Goal: Information Seeking & Learning: Check status

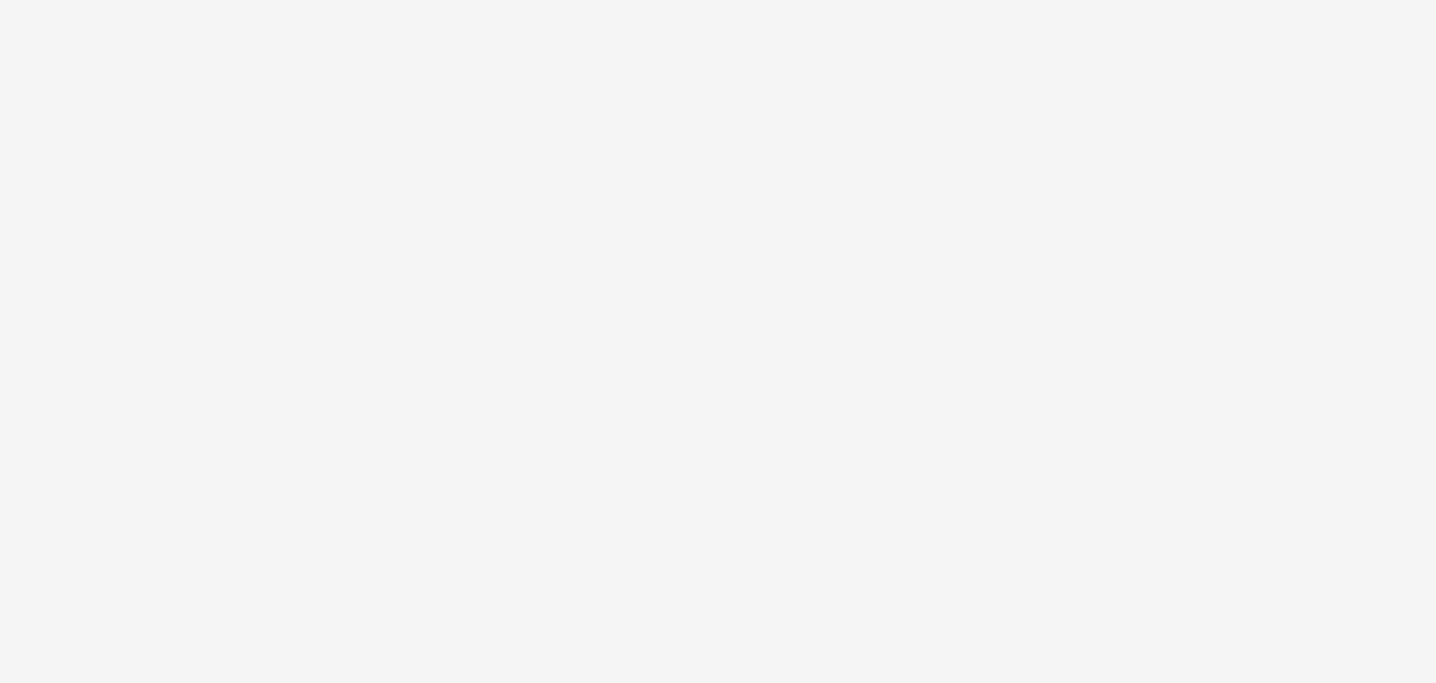
click at [1216, 90] on body at bounding box center [718, 341] width 1436 height 683
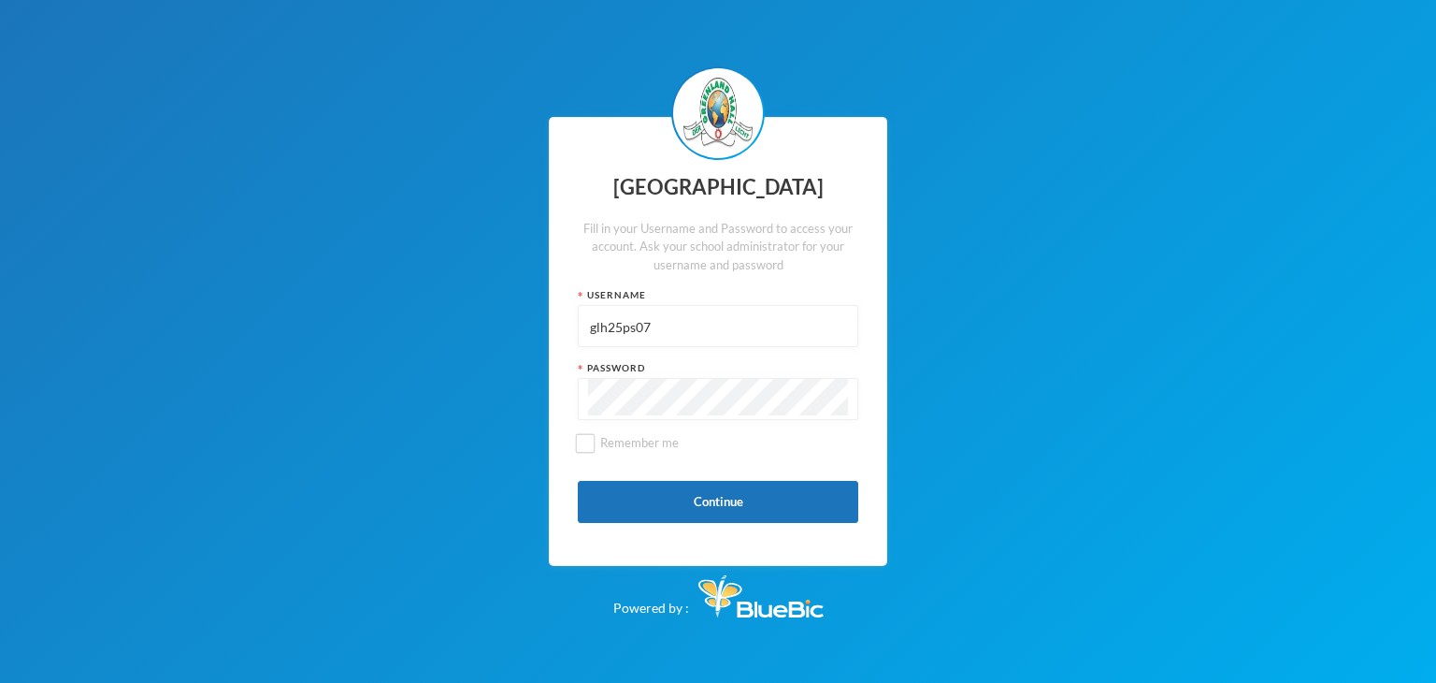
click at [729, 328] on input "glh25ps07" at bounding box center [718, 327] width 260 height 42
type input "g"
click at [697, 330] on input "text" at bounding box center [718, 327] width 260 height 42
type input "glh25c49"
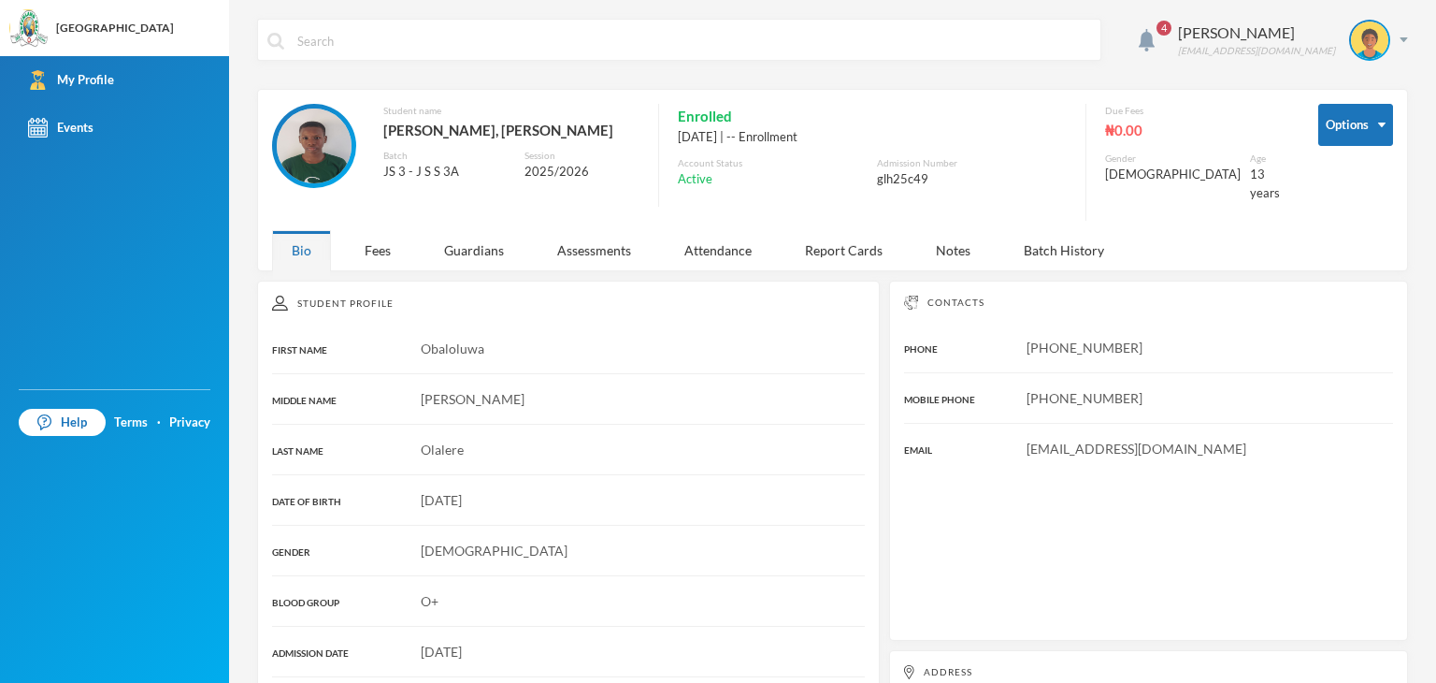
click at [324, 161] on img at bounding box center [314, 145] width 75 height 75
click at [385, 249] on div "Fees" at bounding box center [377, 250] width 65 height 40
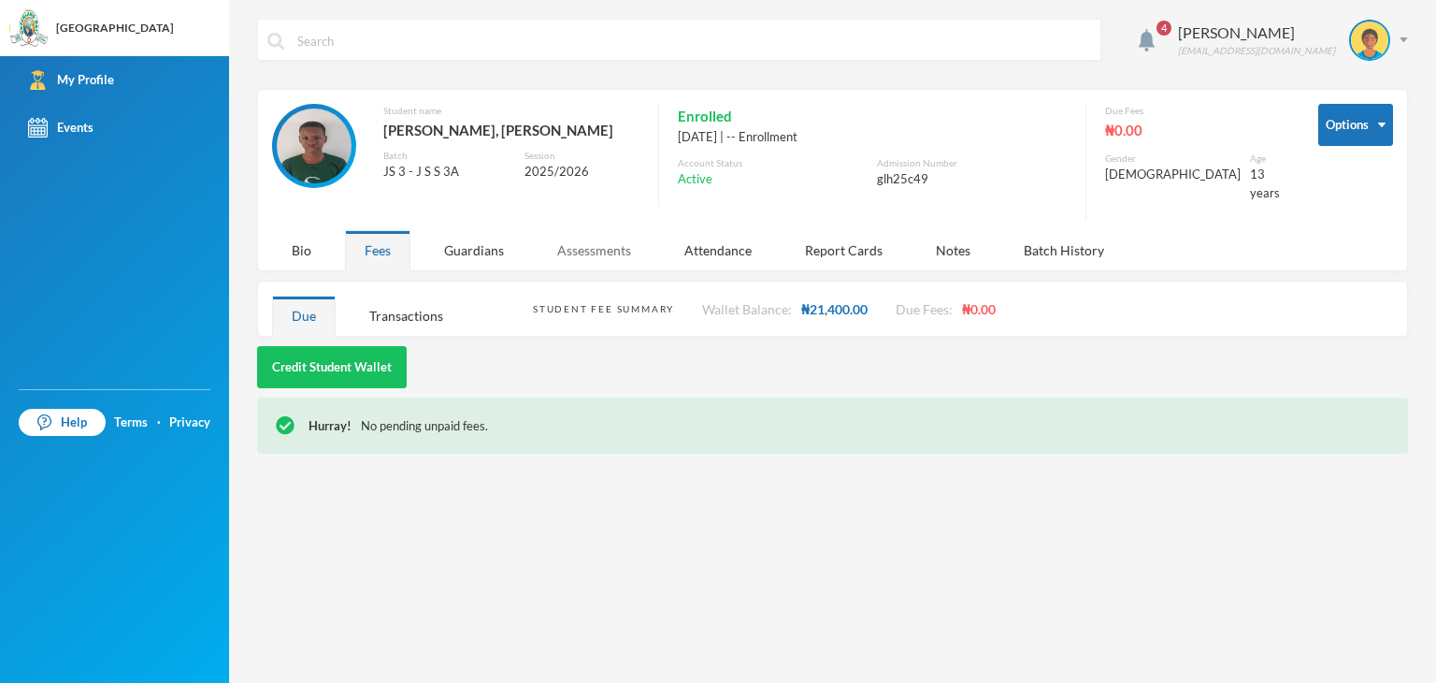
click at [554, 247] on div "Assessments" at bounding box center [594, 250] width 113 height 40
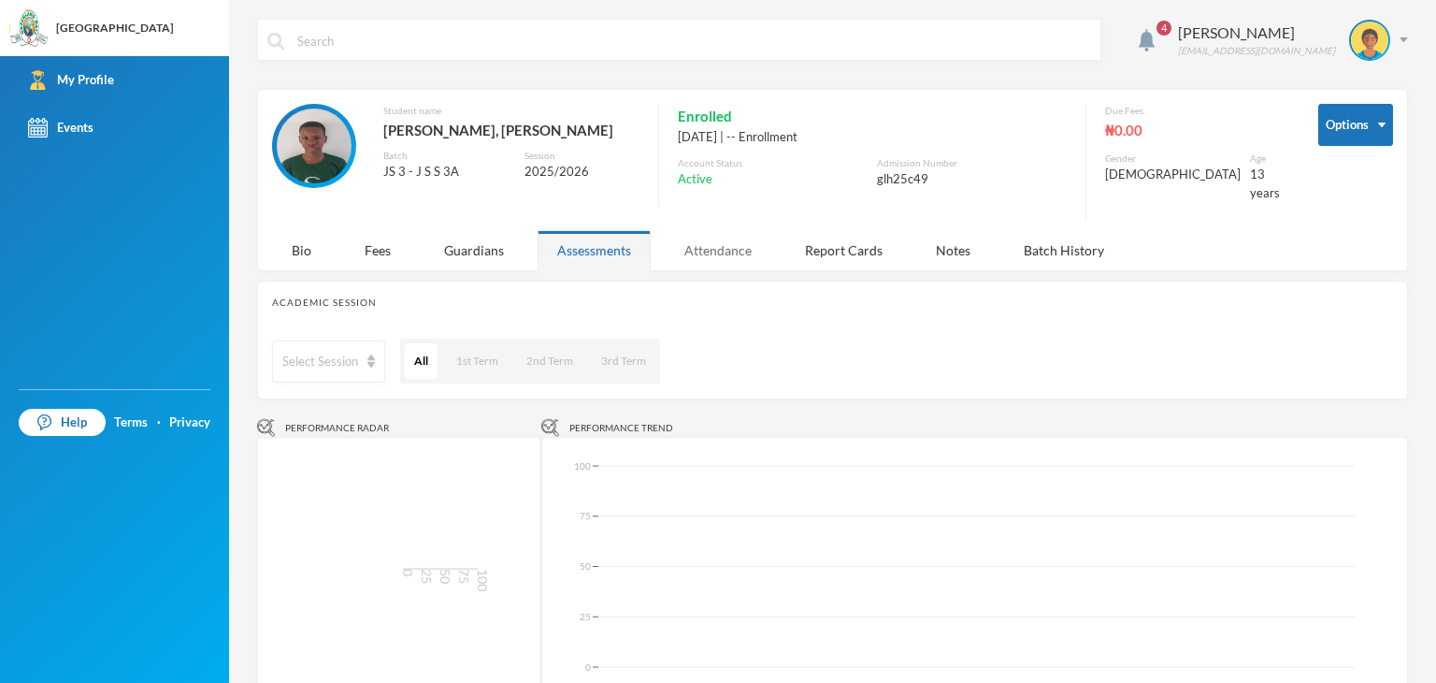
click at [738, 242] on div "Attendance" at bounding box center [718, 250] width 107 height 40
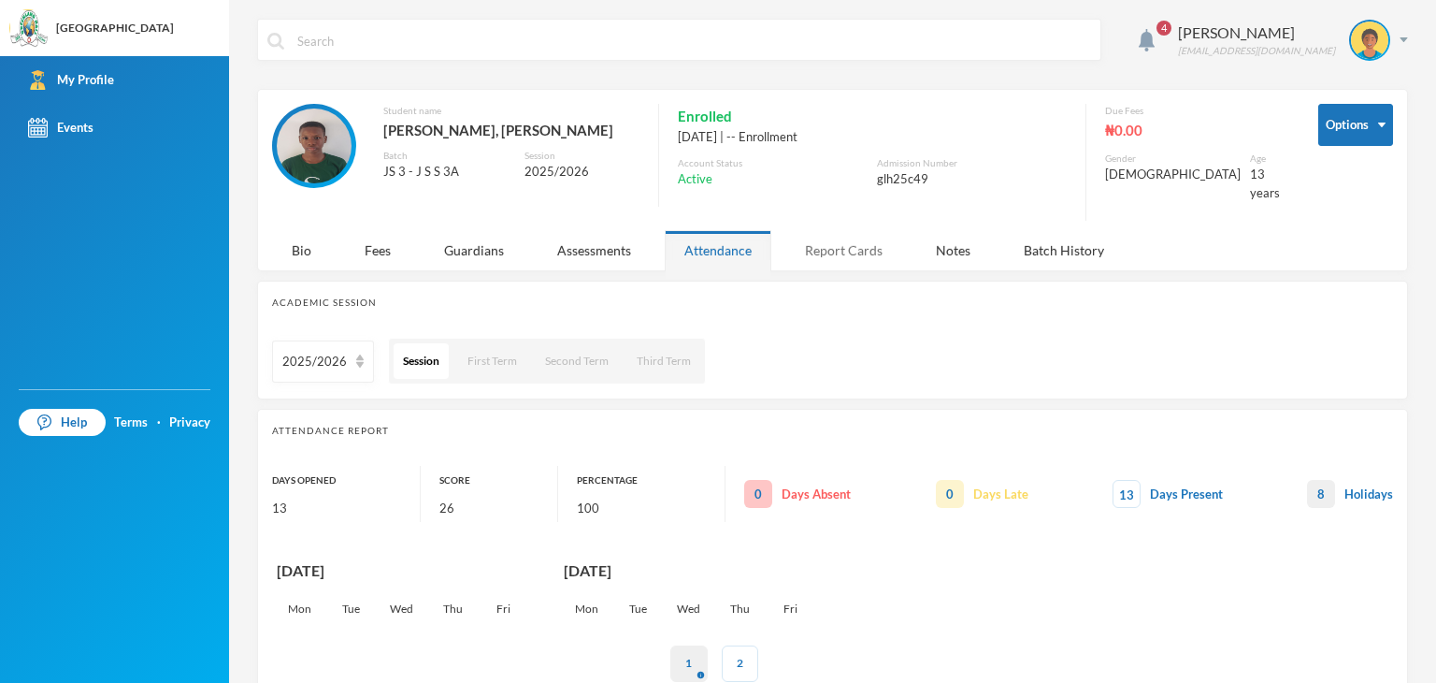
click at [845, 230] on div "Report Cards" at bounding box center [843, 250] width 117 height 40
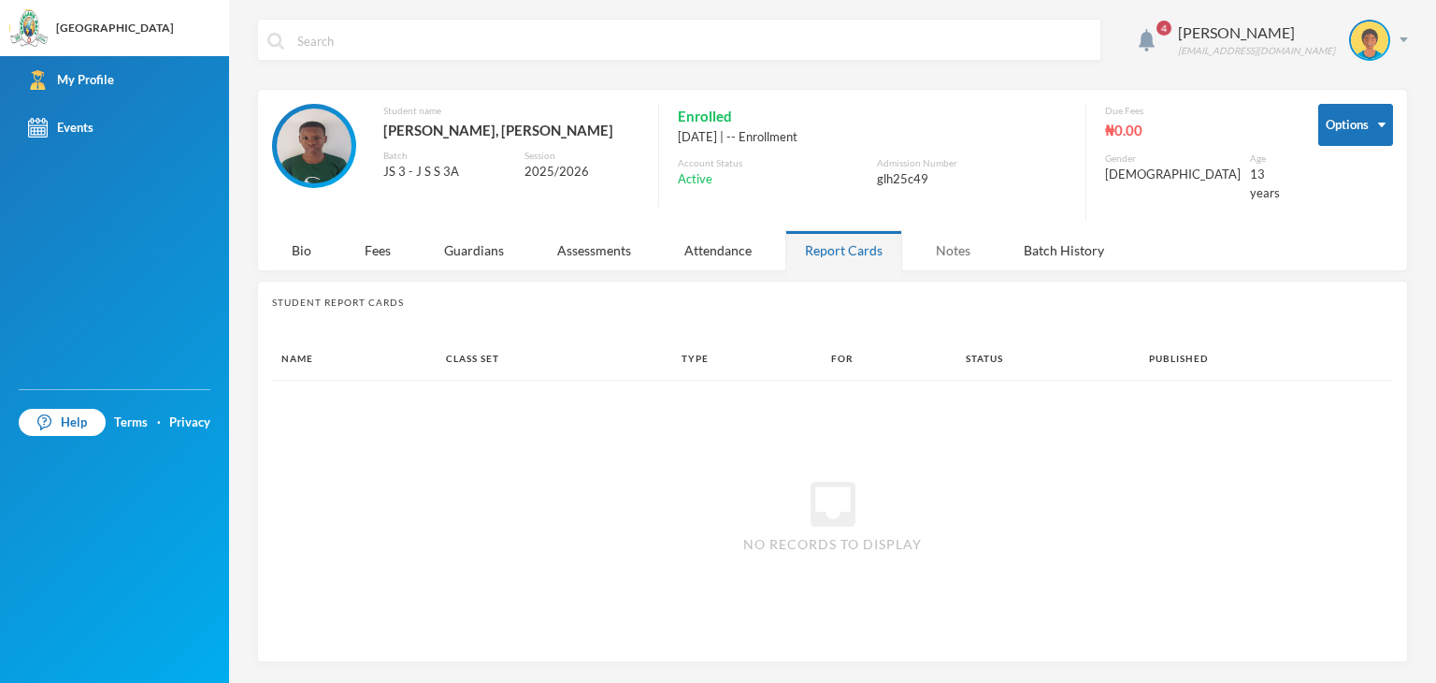
click at [967, 233] on div "Notes" at bounding box center [953, 250] width 74 height 40
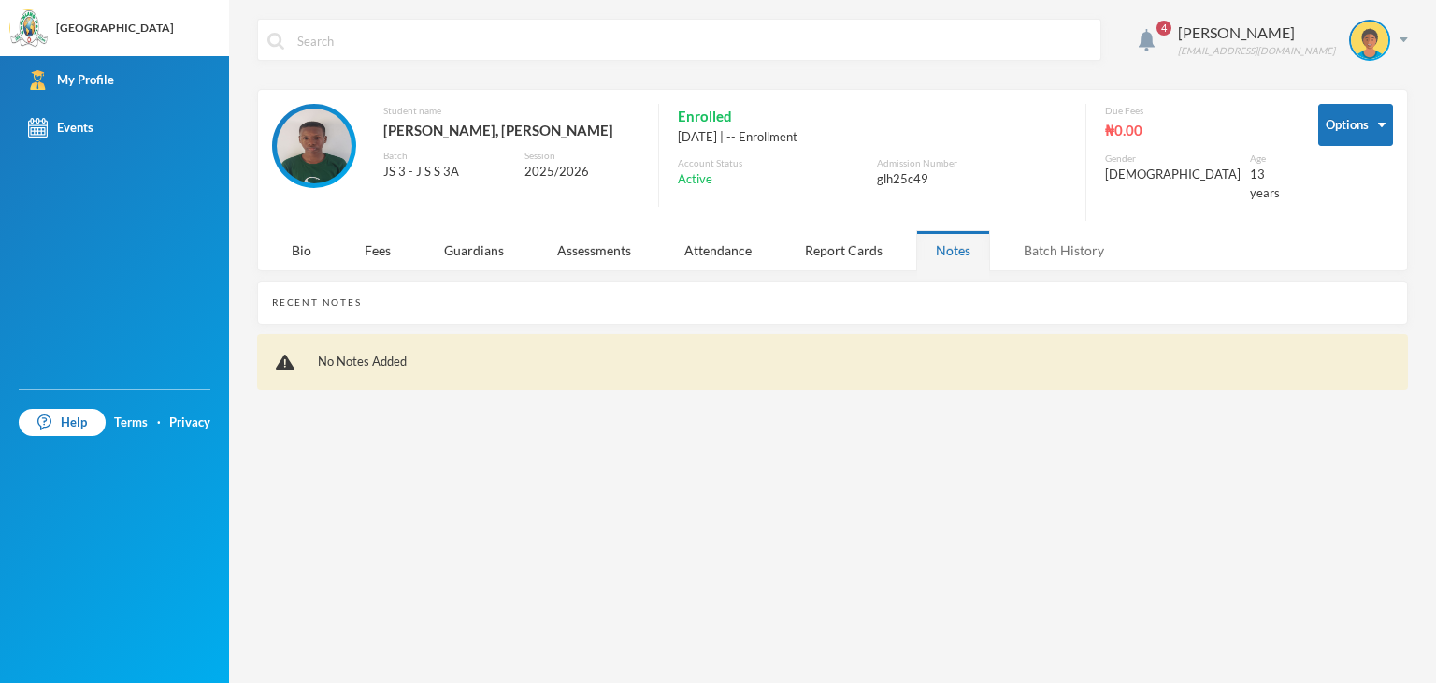
click at [1077, 243] on div "Batch History" at bounding box center [1064, 250] width 120 height 40
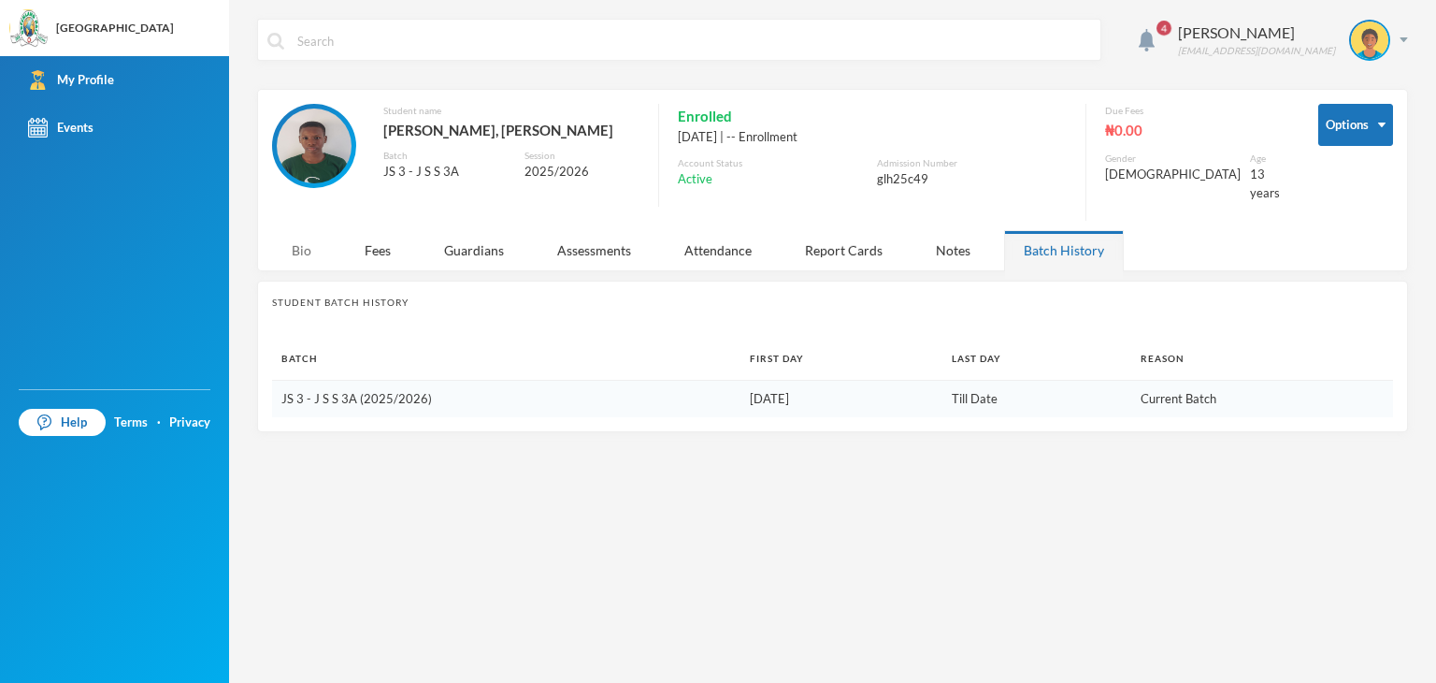
click at [299, 240] on div "Bio" at bounding box center [301, 250] width 59 height 40
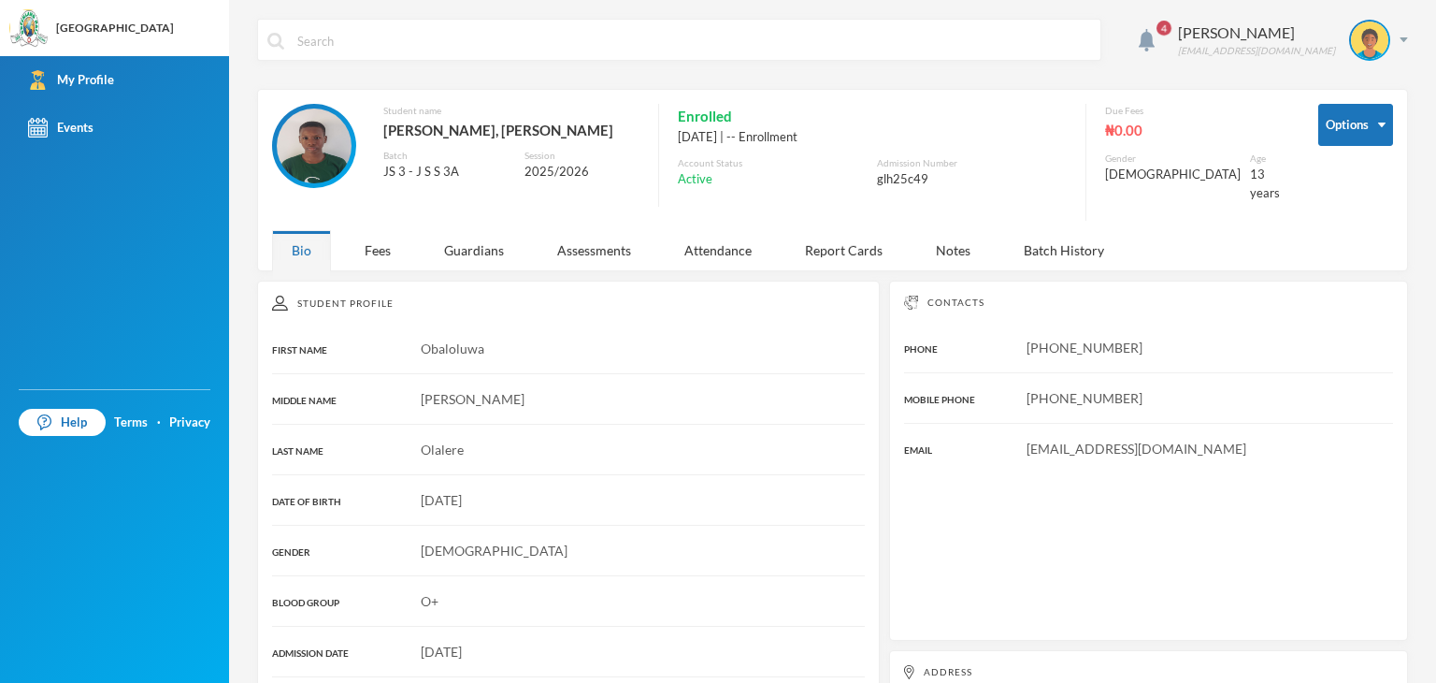
click at [1171, 37] on span "4" at bounding box center [1164, 28] width 30 height 30
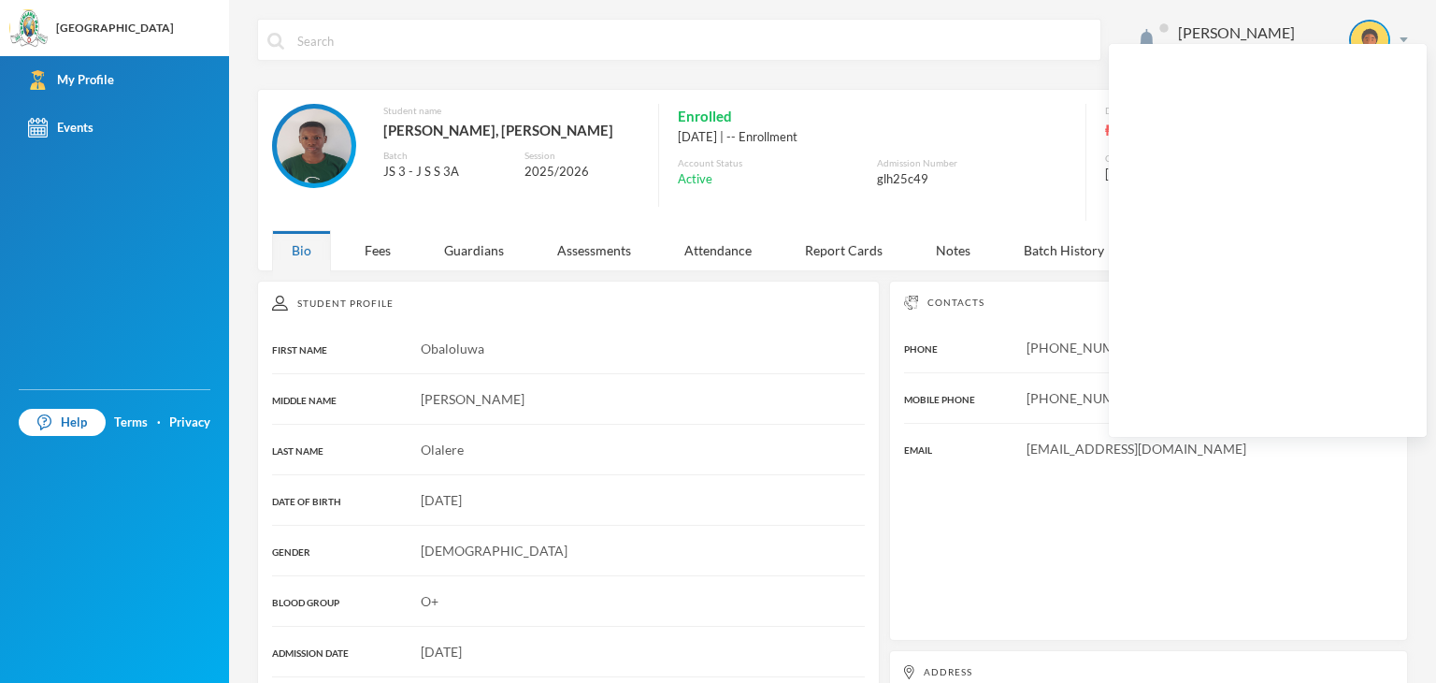
click at [1055, 138] on div "[DATE] | -- Enrollment" at bounding box center [872, 137] width 389 height 19
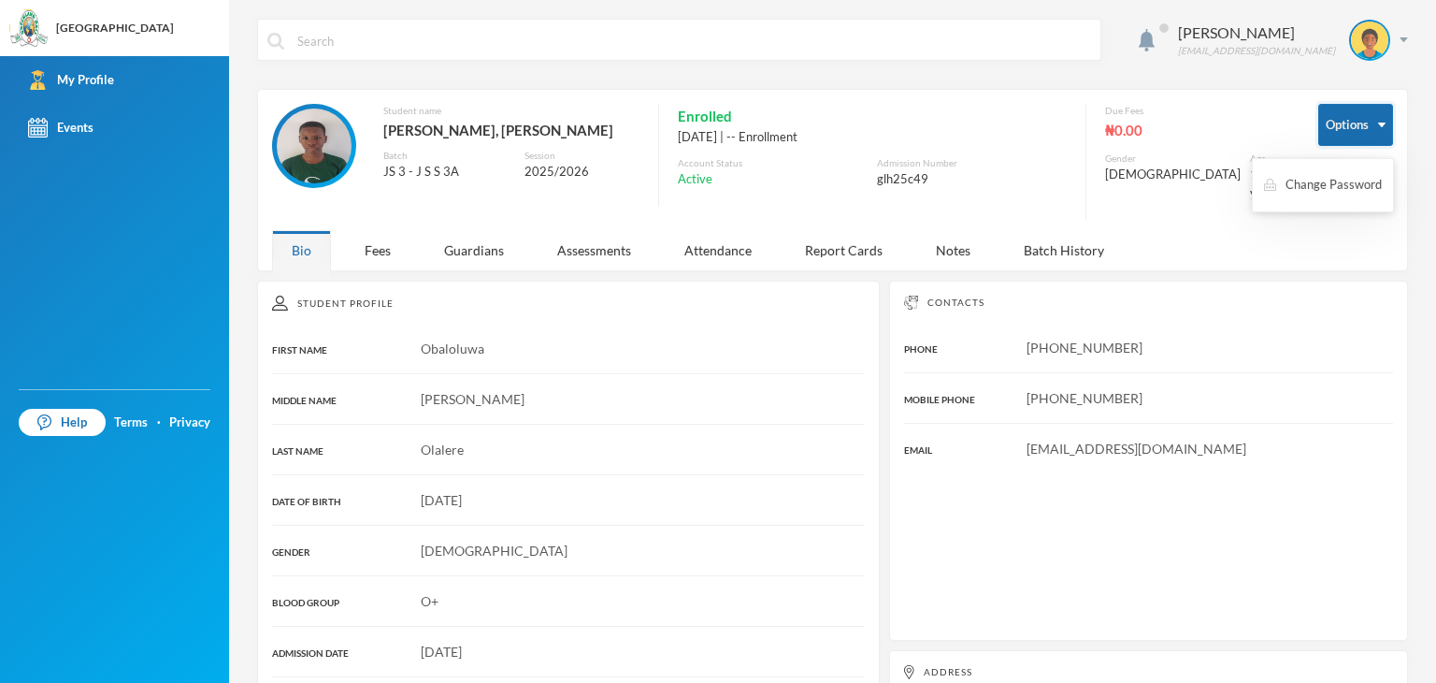
click at [1356, 124] on button "Options" at bounding box center [1355, 125] width 75 height 42
click at [379, 235] on div "Fees" at bounding box center [377, 250] width 65 height 40
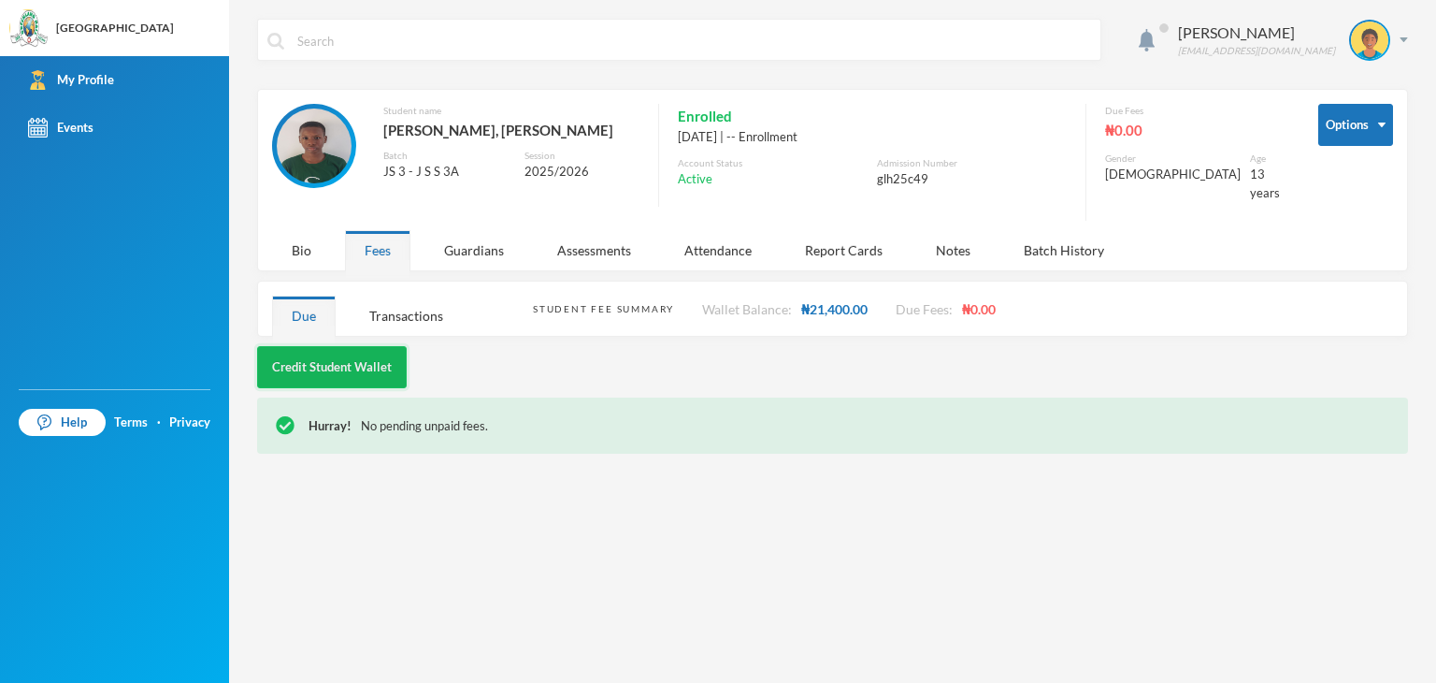
click at [381, 353] on button "Credit Student Wallet" at bounding box center [332, 367] width 150 height 42
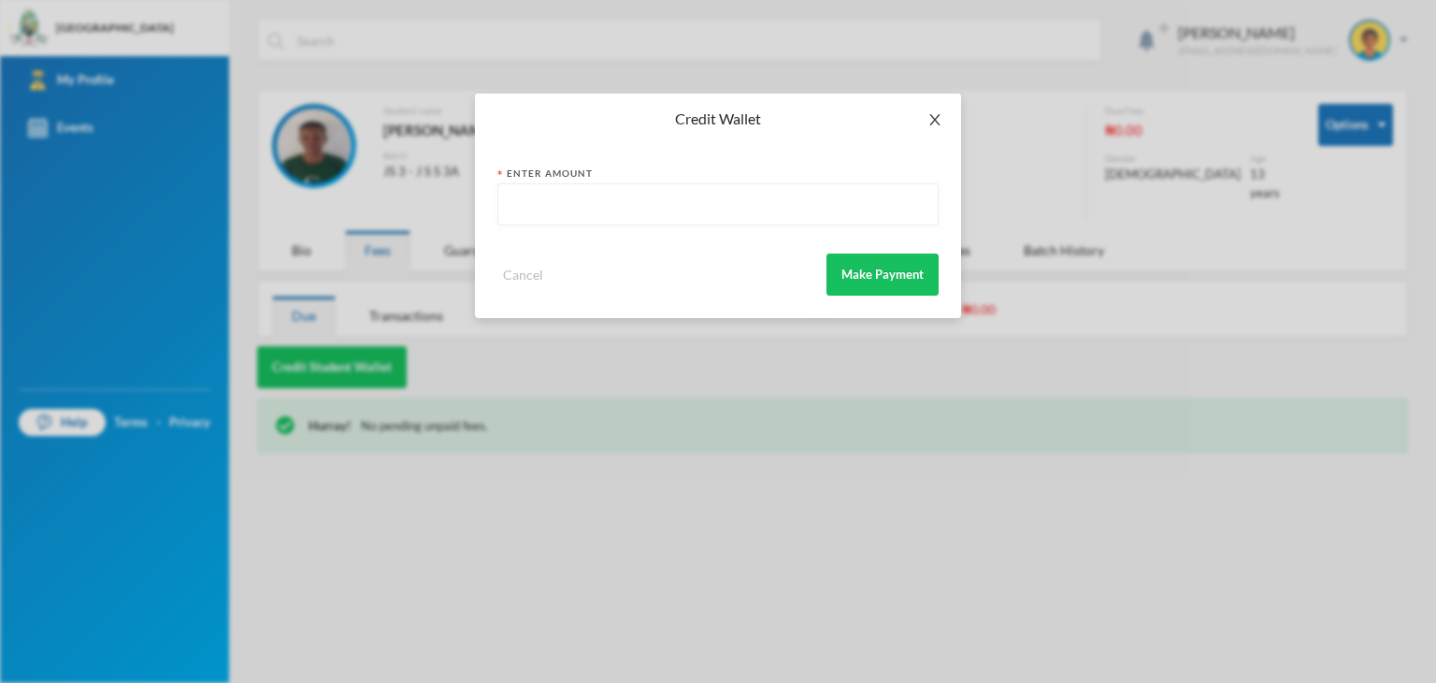
click at [946, 130] on span "Close" at bounding box center [935, 120] width 52 height 52
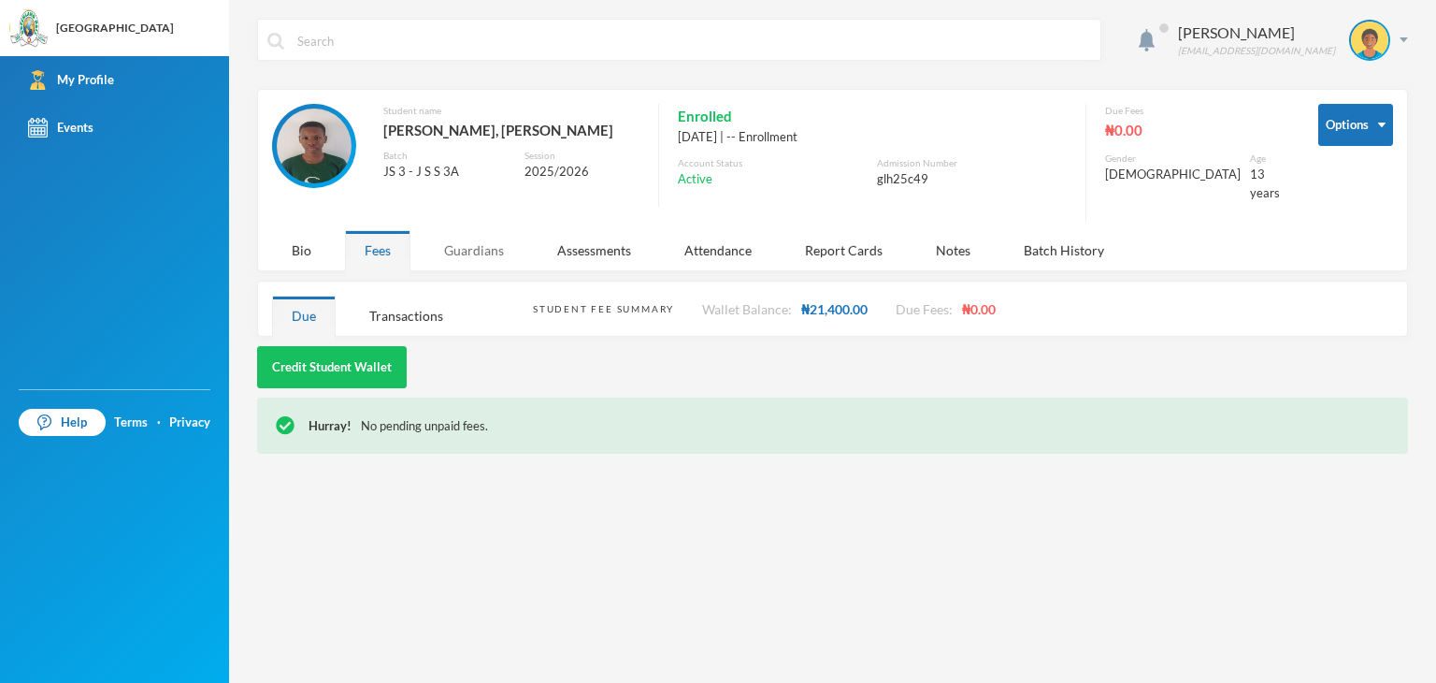
click at [497, 232] on div "Guardians" at bounding box center [474, 250] width 99 height 40
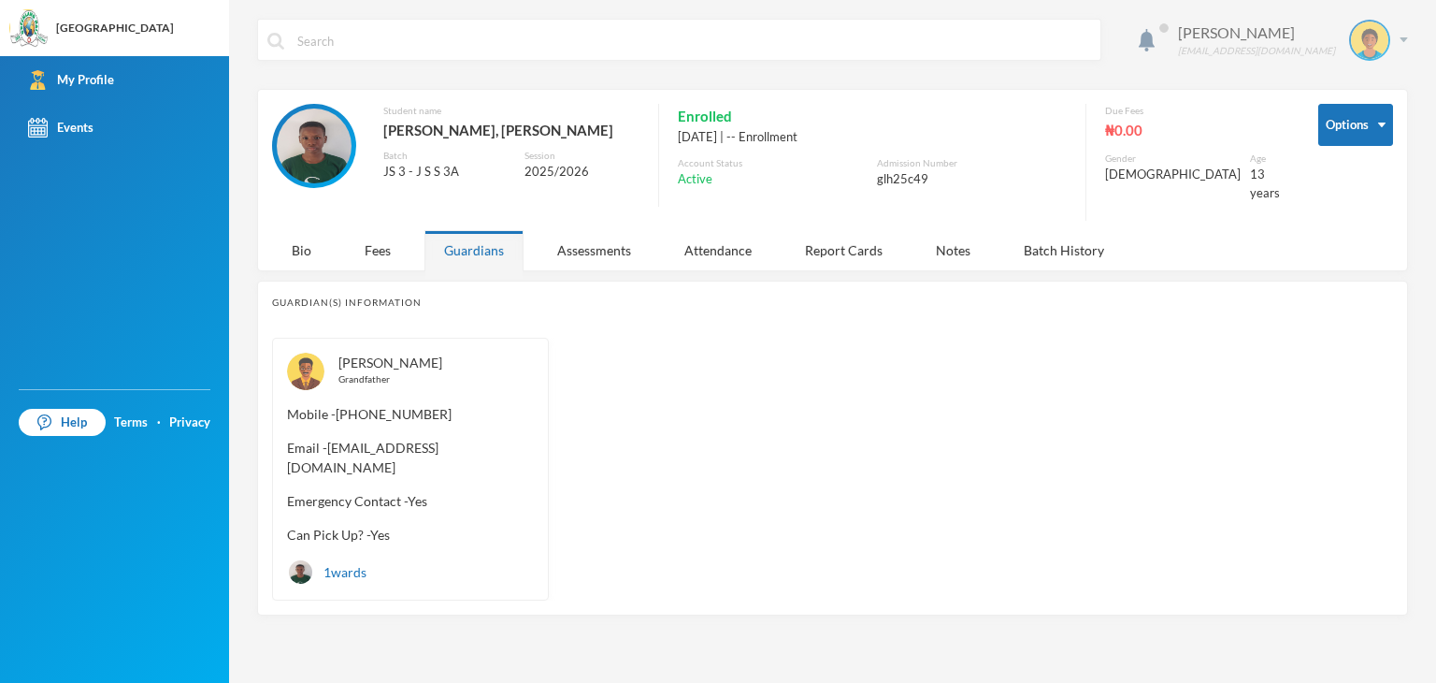
click at [1379, 49] on img at bounding box center [1369, 40] width 37 height 37
click at [1361, 141] on button "Logout" at bounding box center [1357, 136] width 84 height 28
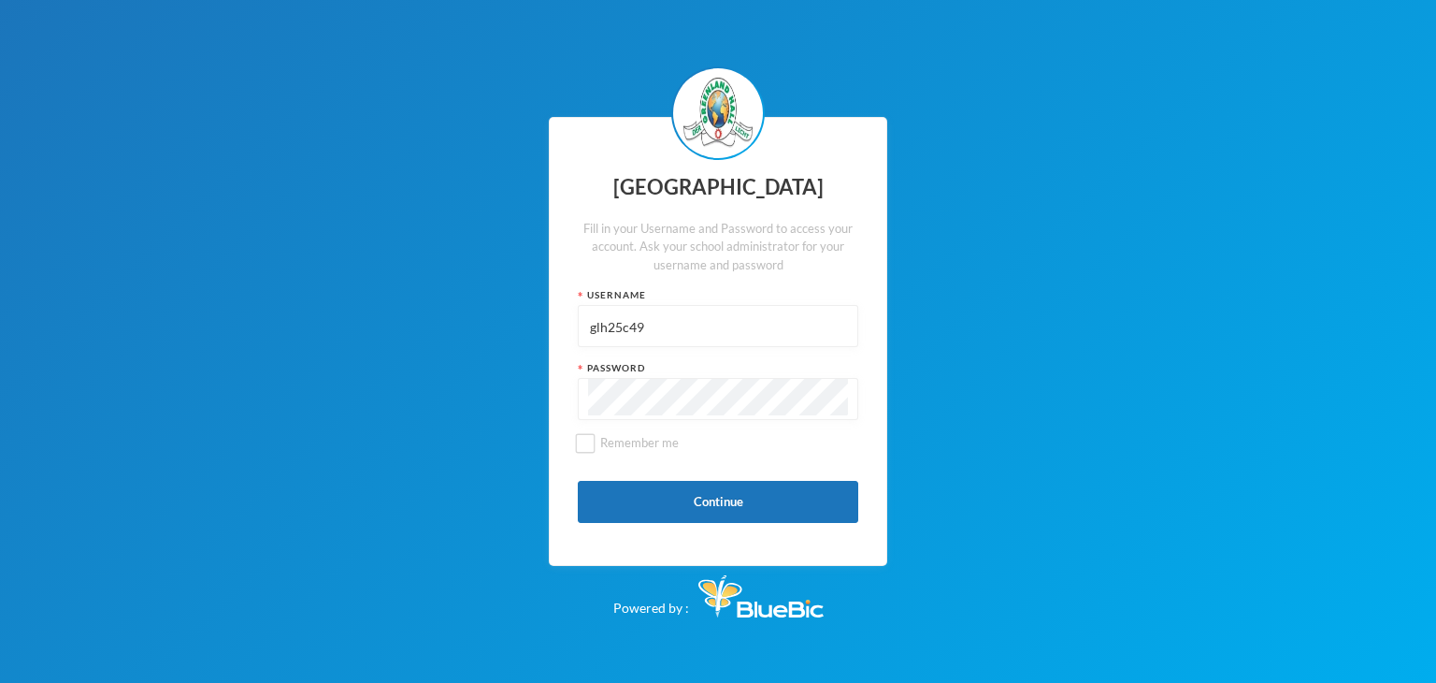
click at [655, 334] on input "glh25c49" at bounding box center [718, 327] width 260 height 42
type input "glhp234"
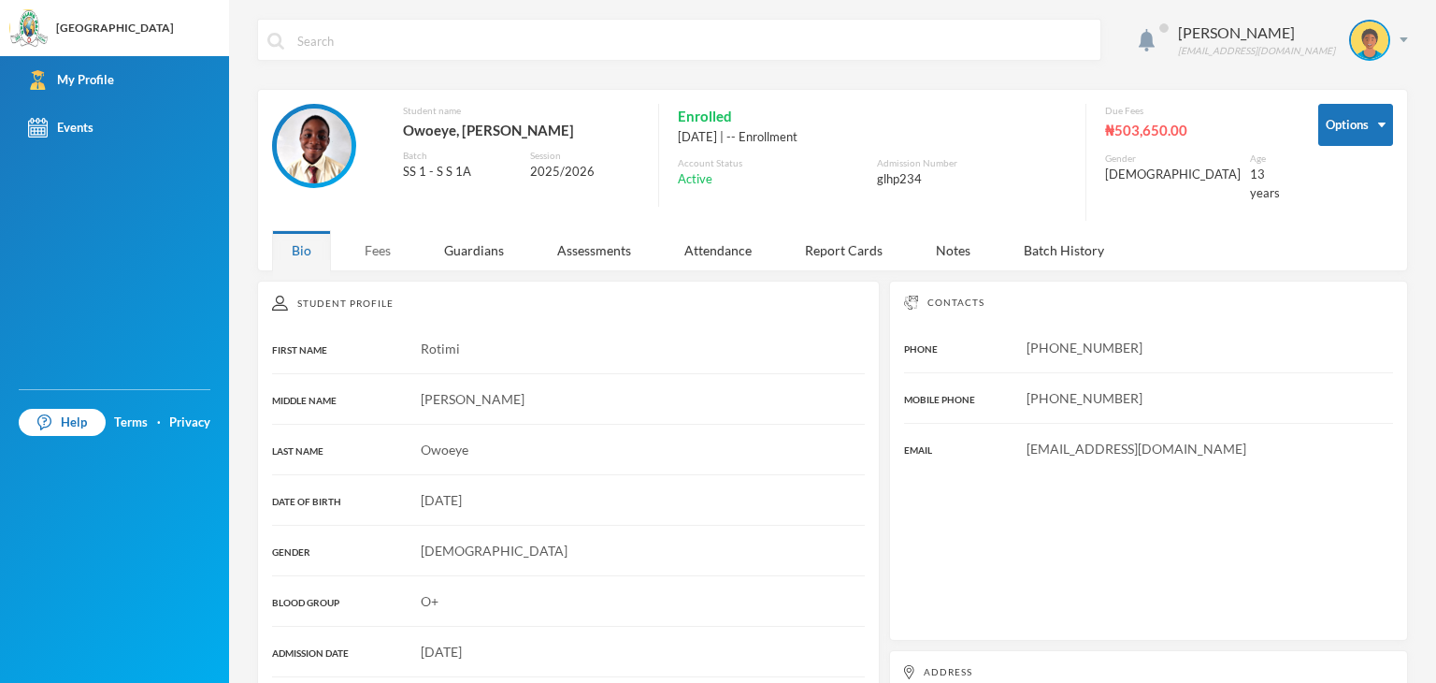
click at [373, 244] on div "Fees" at bounding box center [377, 250] width 65 height 40
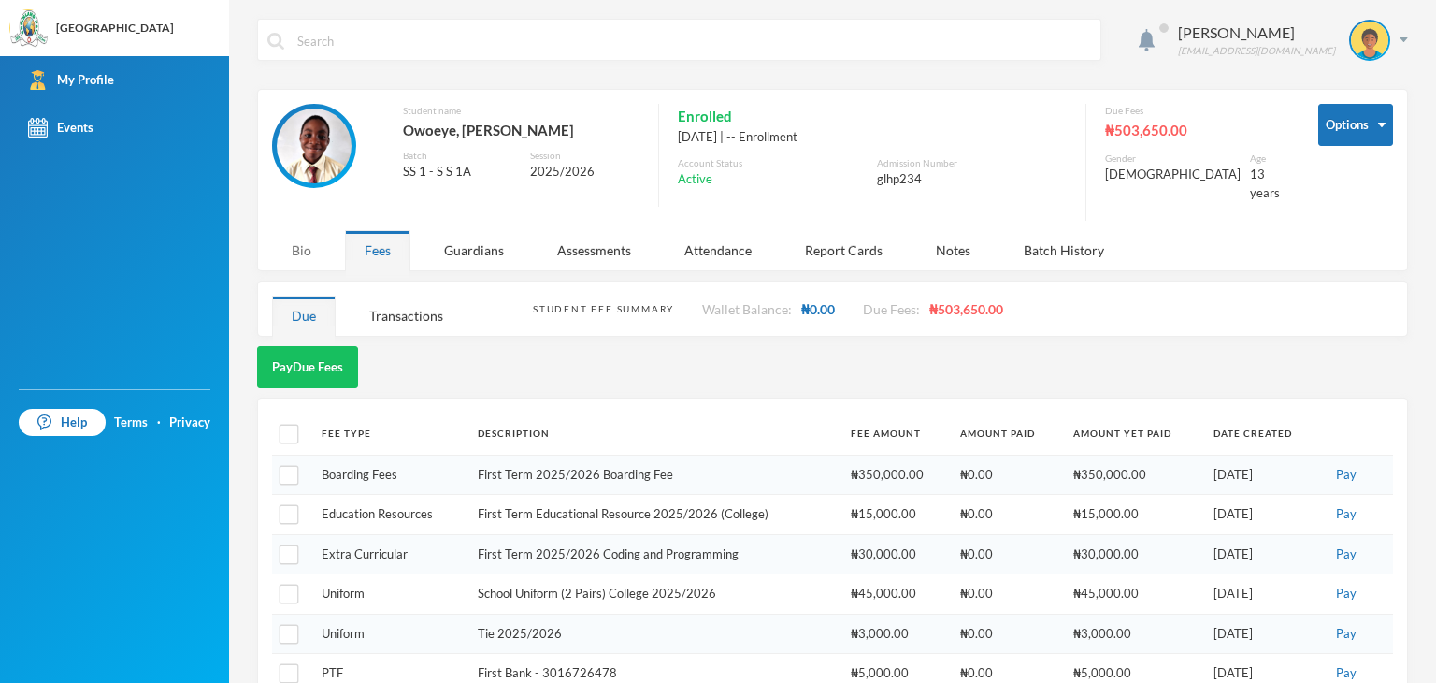
click at [314, 230] on div "Bio" at bounding box center [301, 250] width 59 height 40
